Goal: Task Accomplishment & Management: Manage account settings

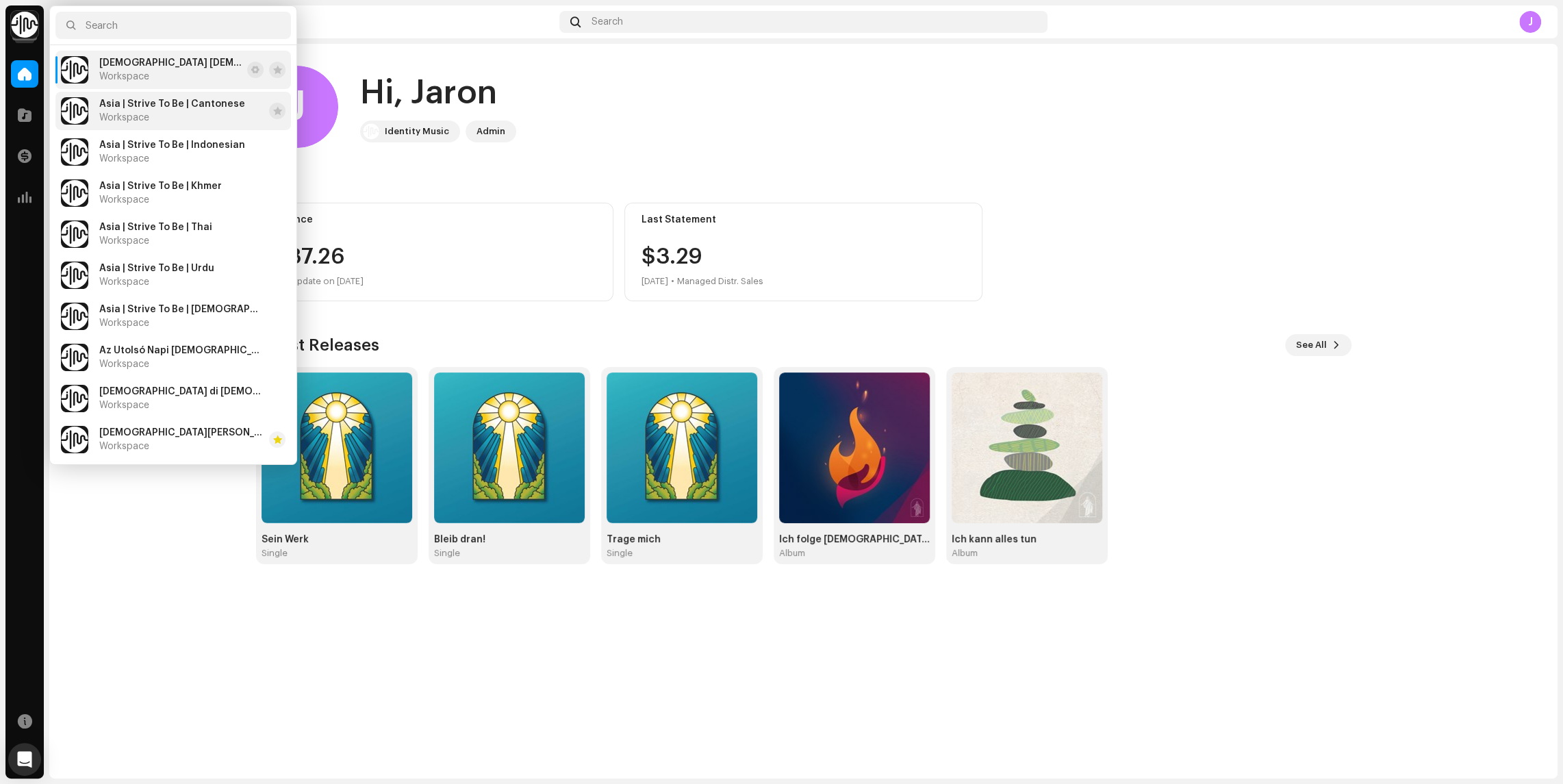
click at [169, 100] on span "Asia | Strive To Be | Cantonese" at bounding box center [171, 104] width 146 height 11
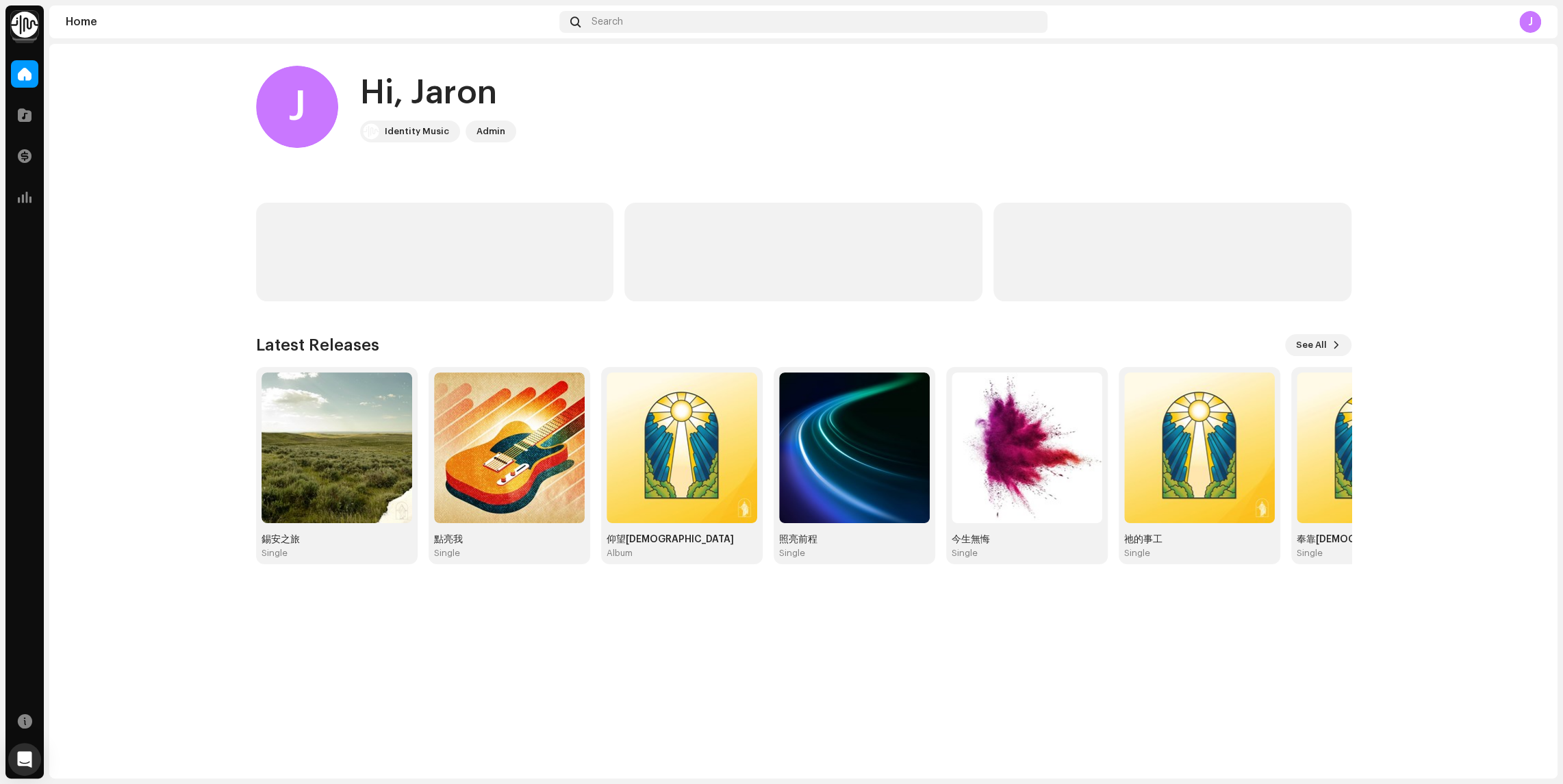
click at [21, 22] on img at bounding box center [24, 24] width 27 height 27
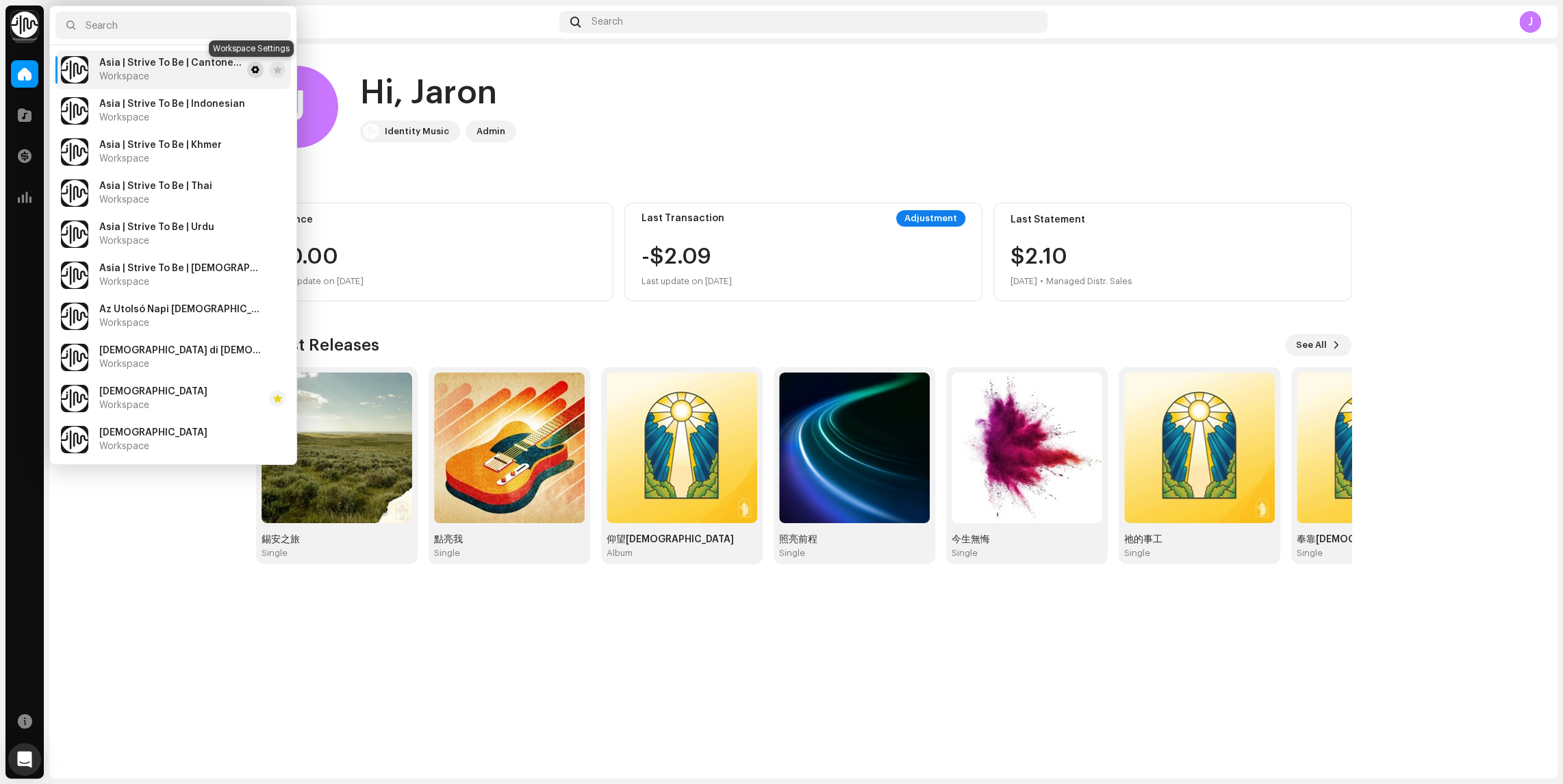
click at [251, 68] on span at bounding box center [255, 70] width 8 height 11
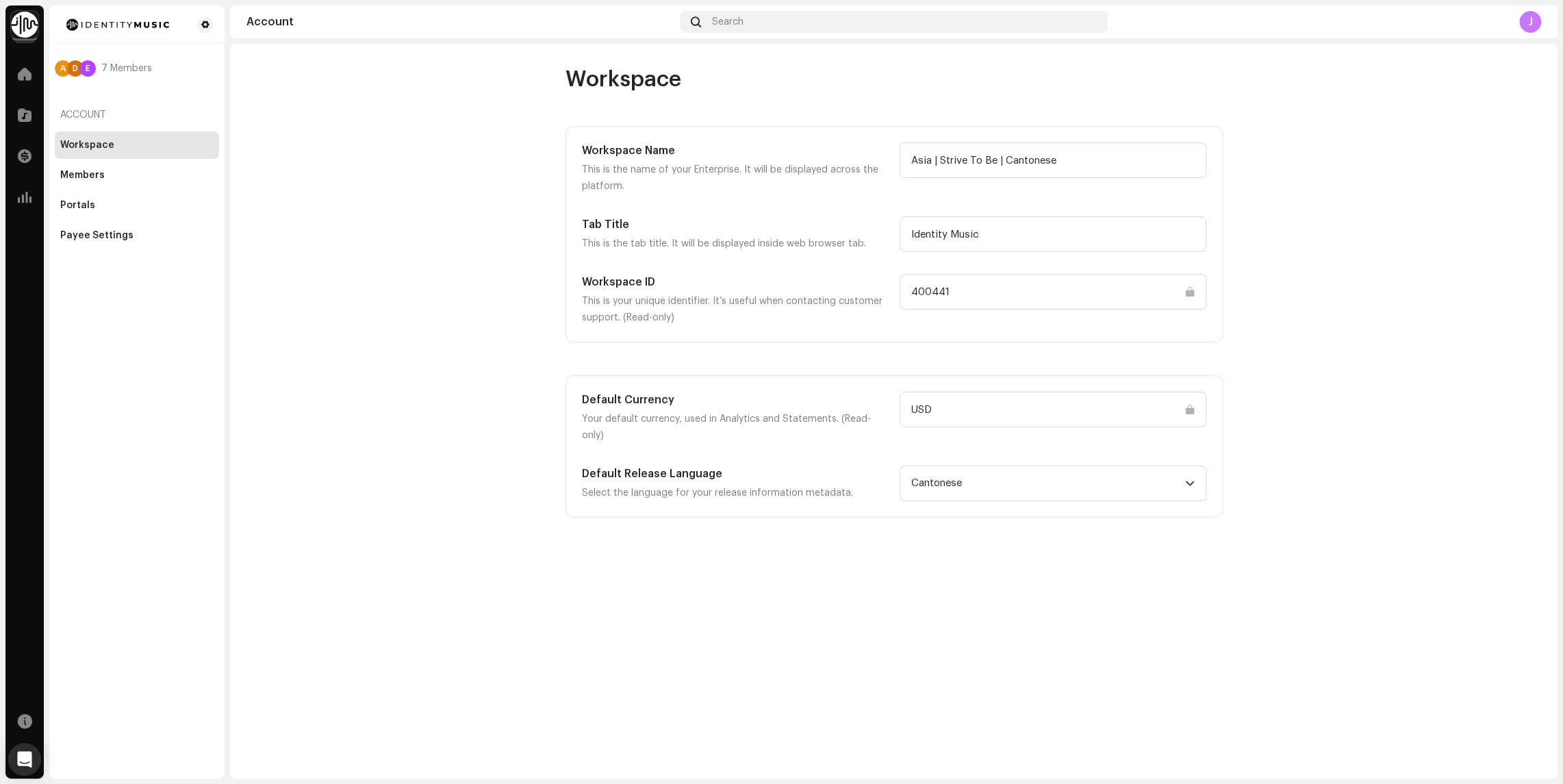
click at [952, 286] on input "400441" at bounding box center [1052, 292] width 307 height 36
click at [960, 289] on input "400441" at bounding box center [1052, 292] width 307 height 36
click at [972, 159] on input "Asia | Strive To Be | Cantonese" at bounding box center [1052, 160] width 307 height 36
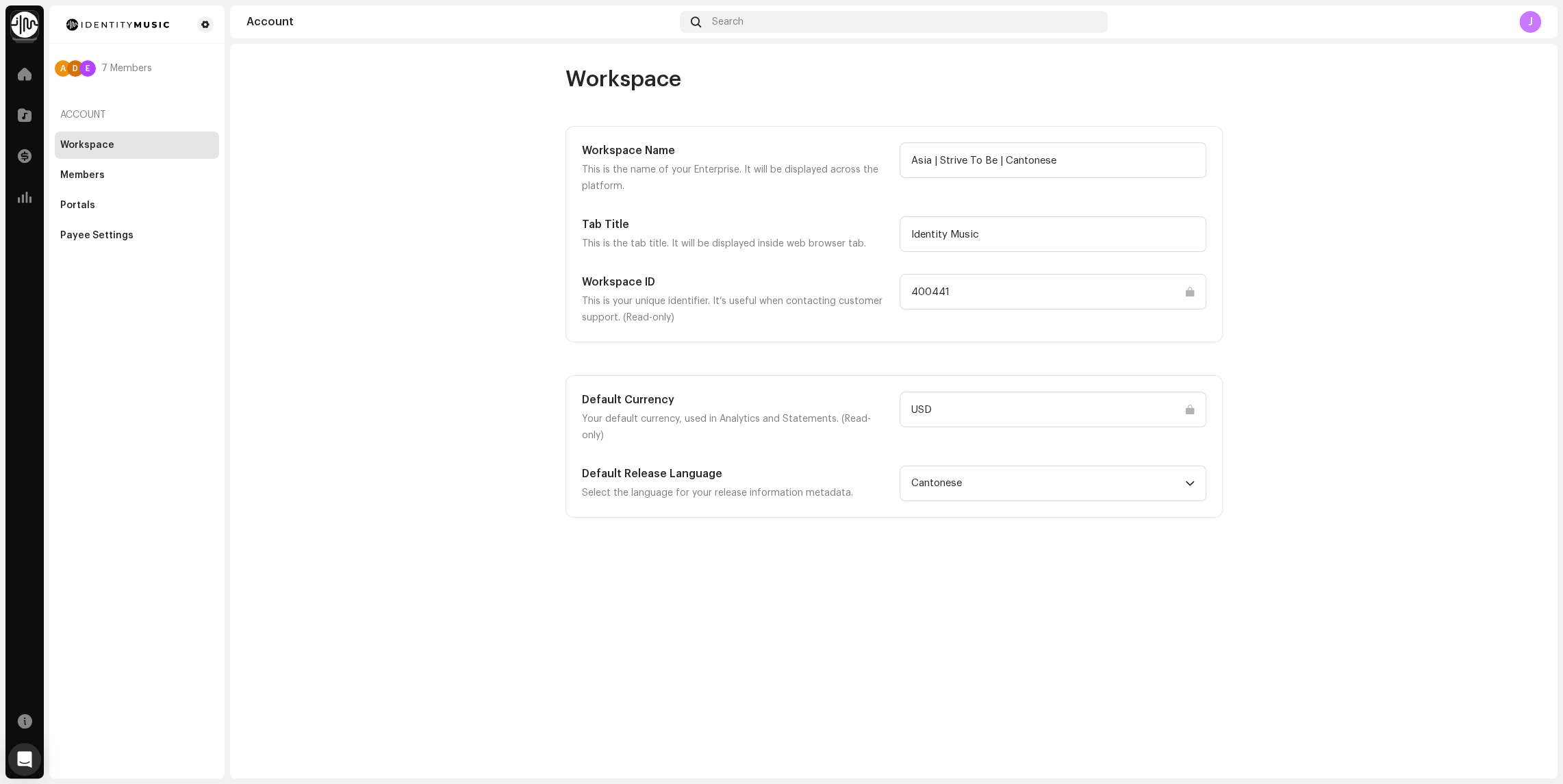
click at [21, 20] on img at bounding box center [24, 24] width 27 height 27
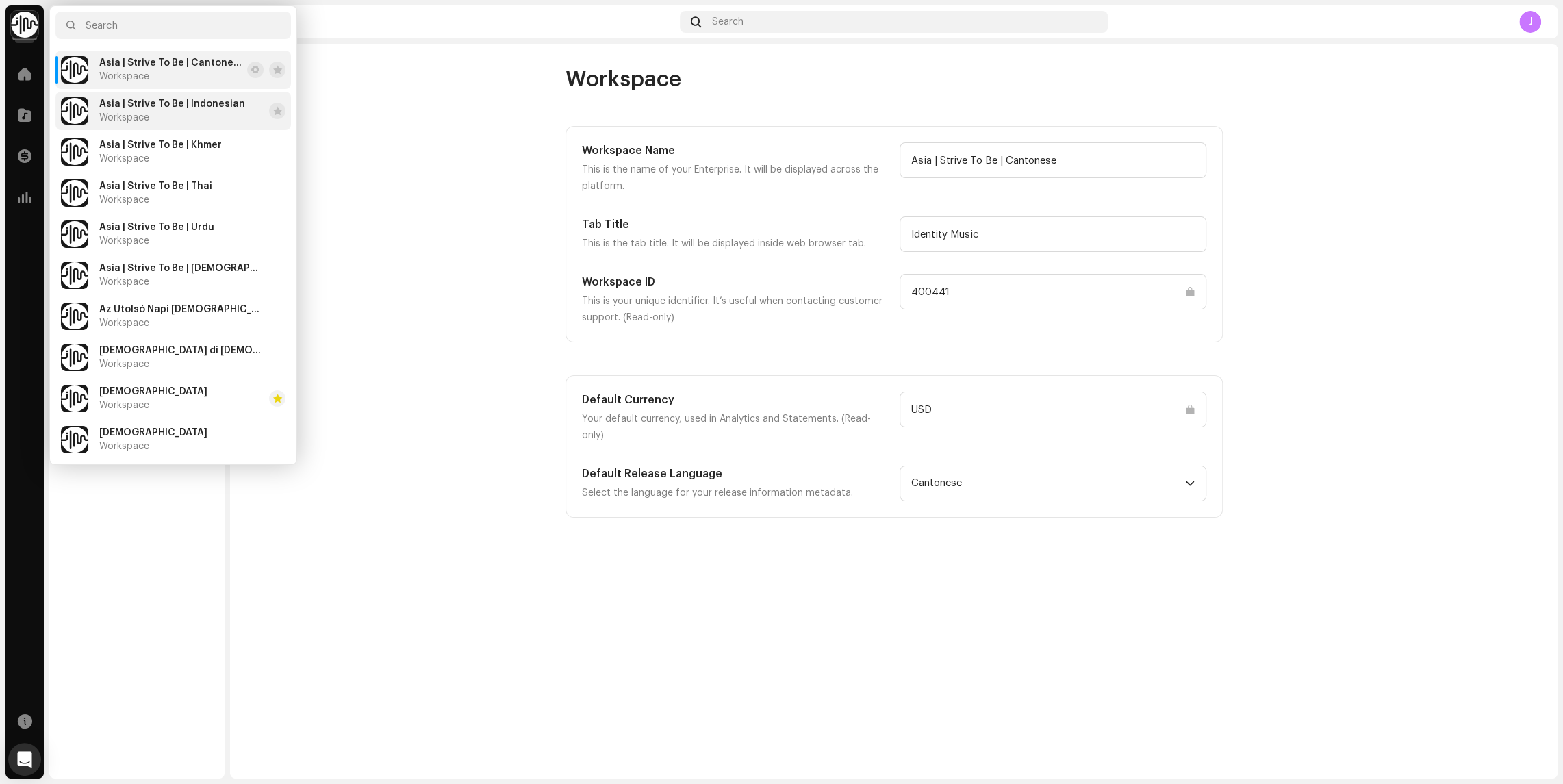
click at [171, 113] on div "Asia | Strive To Be | Indonesian Workspace" at bounding box center [171, 111] width 146 height 25
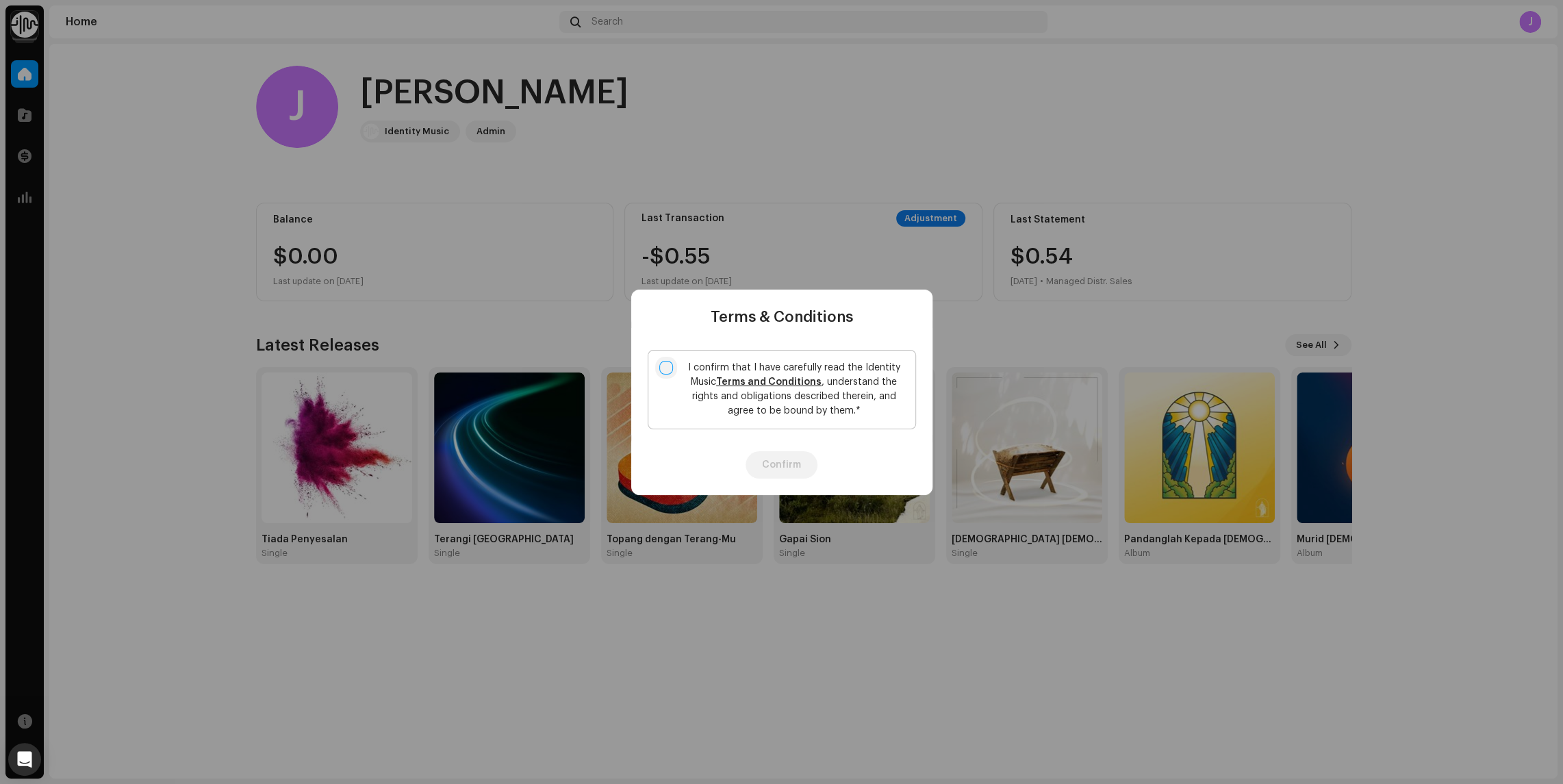
click at [667, 369] on input "I confirm that I have carefully read the Identity Music Terms and Conditions , …" at bounding box center [666, 367] width 14 height 14
checkbox input "true"
click at [775, 454] on button "Confirm" at bounding box center [781, 465] width 72 height 27
